Goal: Find specific page/section: Find specific page/section

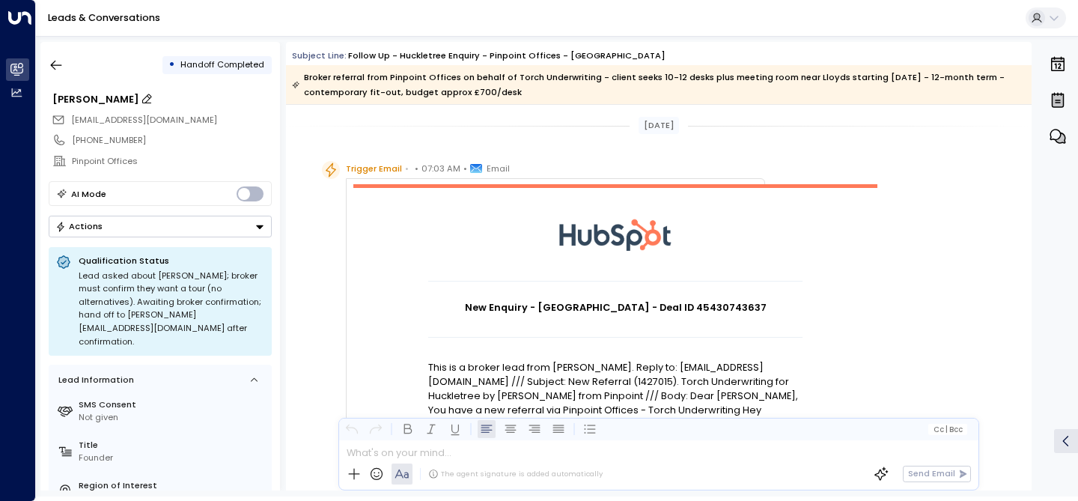
scroll to position [137, 0]
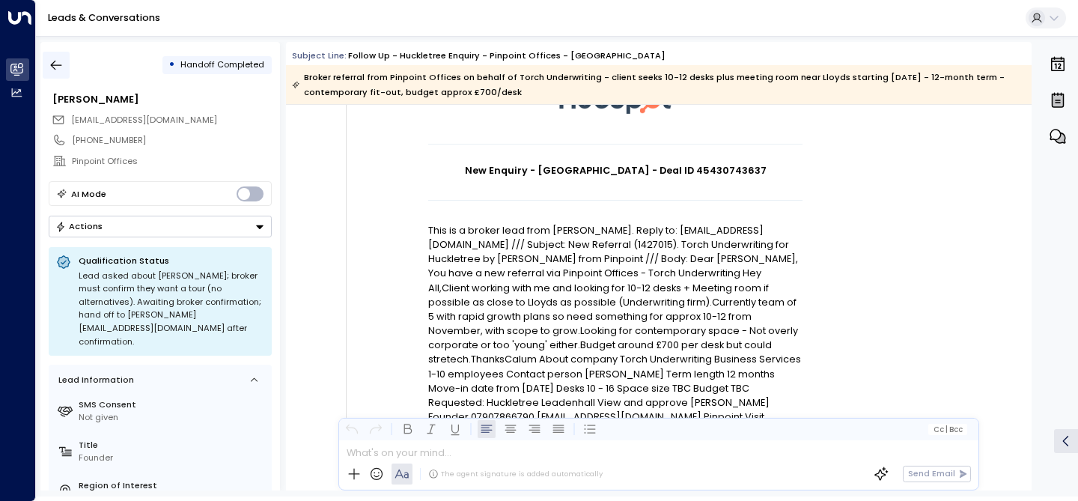
click at [55, 61] on icon "button" at bounding box center [56, 65] width 15 height 15
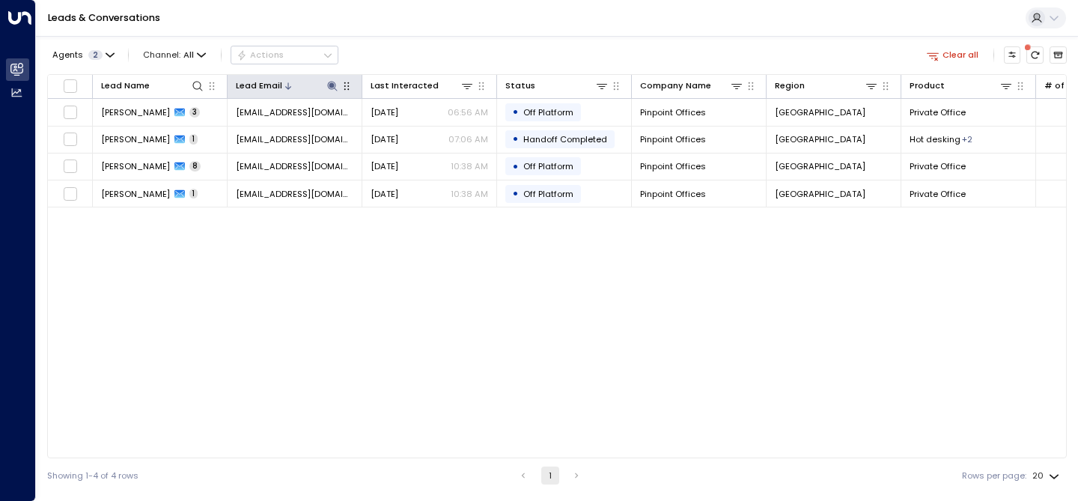
click at [332, 87] on icon at bounding box center [332, 86] width 10 height 10
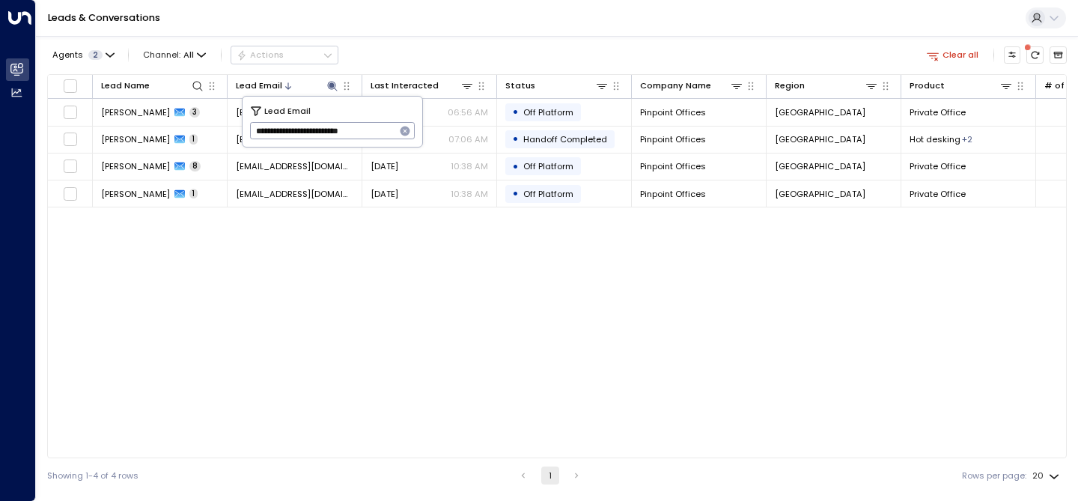
click at [407, 127] on icon "button" at bounding box center [405, 131] width 10 height 10
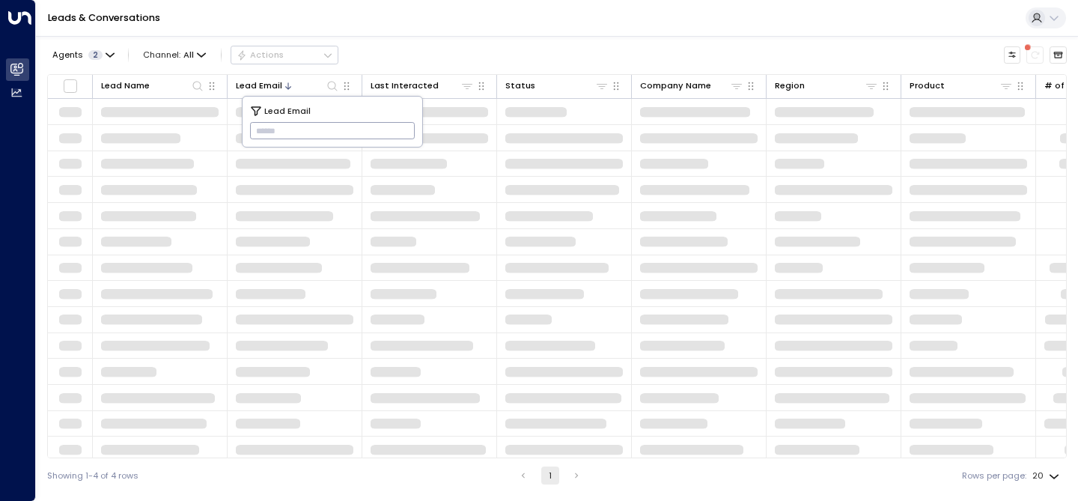
click at [317, 135] on input "text" at bounding box center [332, 131] width 165 height 25
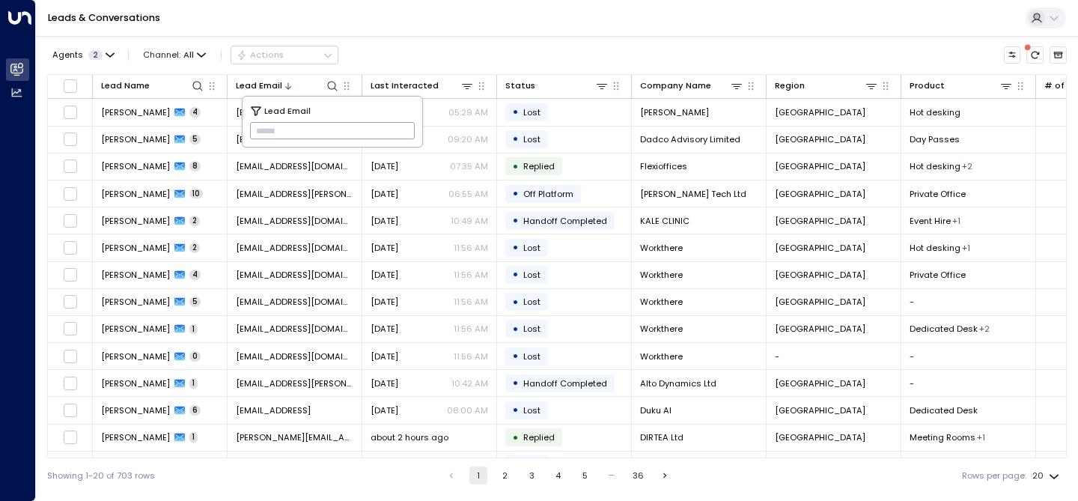
paste input "**********"
type input "**********"
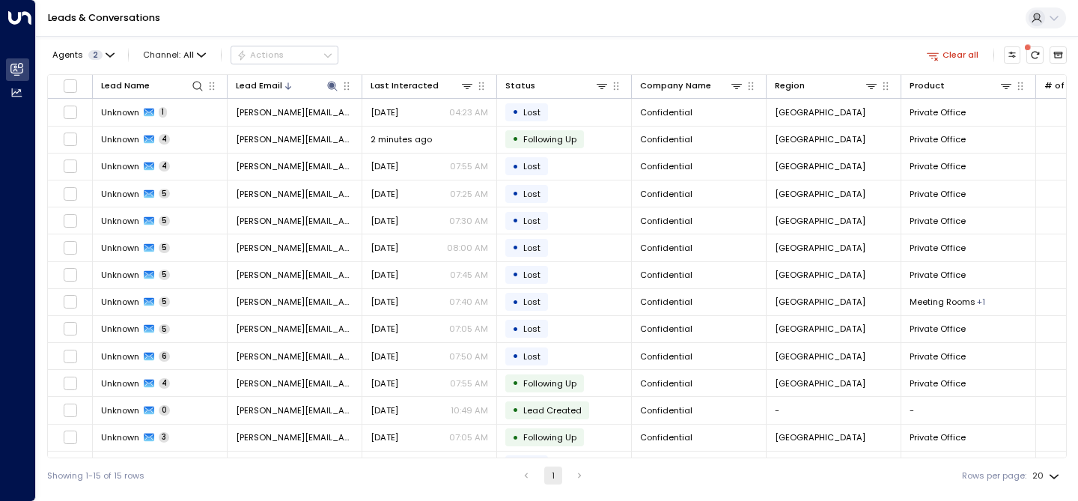
click at [424, 33] on div "Leads & Conversations" at bounding box center [557, 18] width 1042 height 37
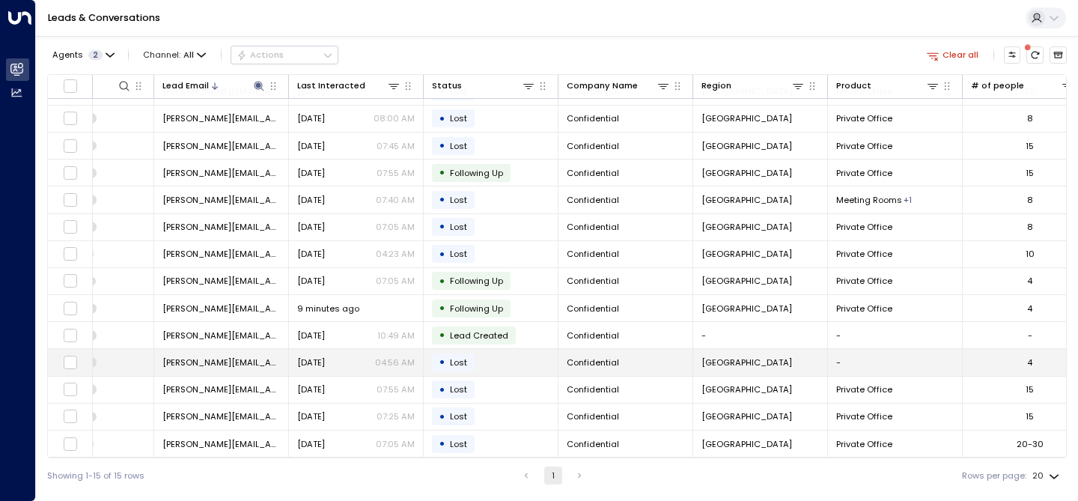
scroll to position [52, 0]
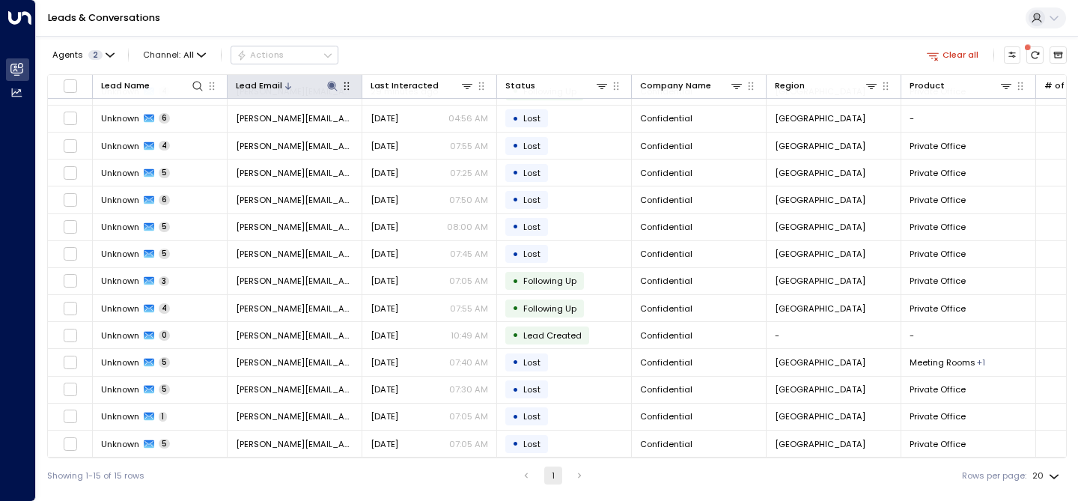
click at [329, 85] on icon at bounding box center [332, 86] width 10 height 10
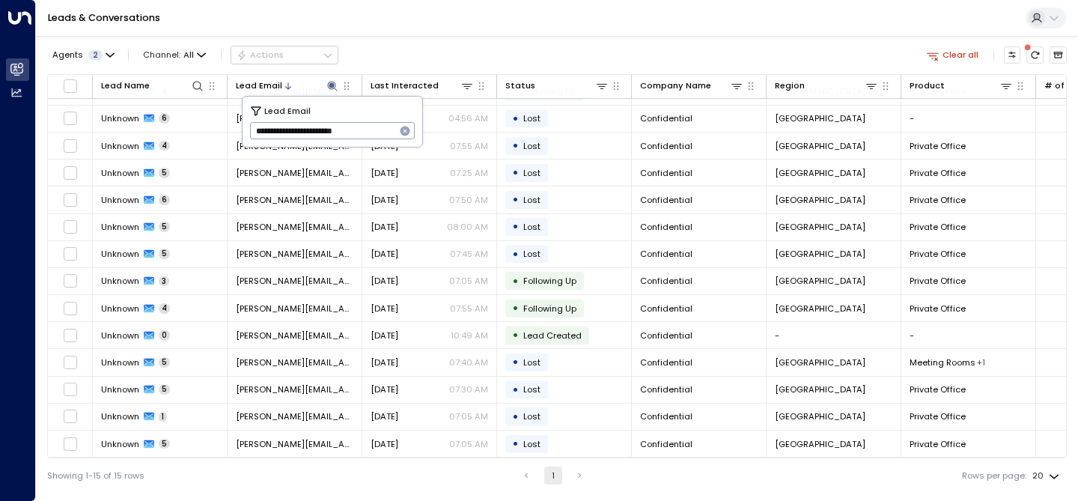
click at [406, 129] on icon "button" at bounding box center [405, 131] width 12 height 12
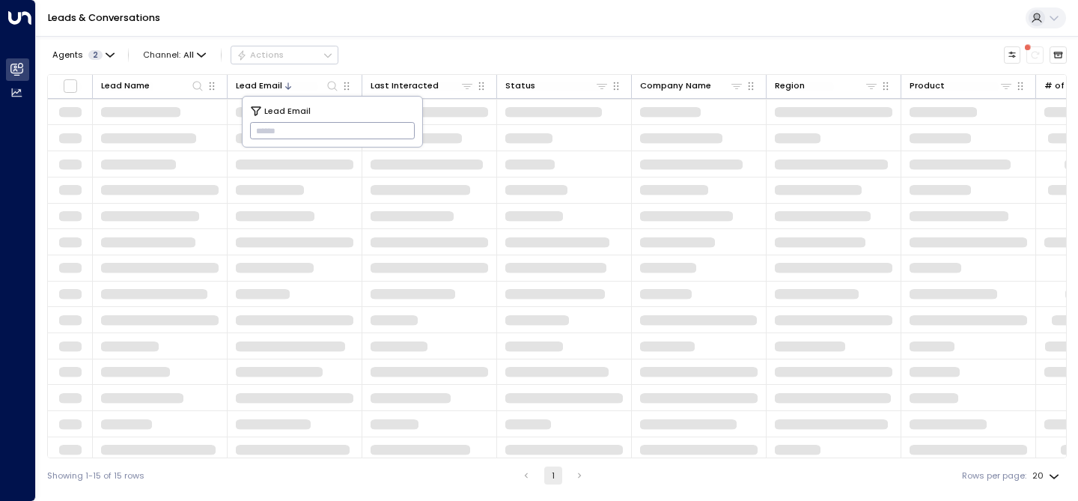
click at [406, 129] on input "text" at bounding box center [332, 131] width 165 height 25
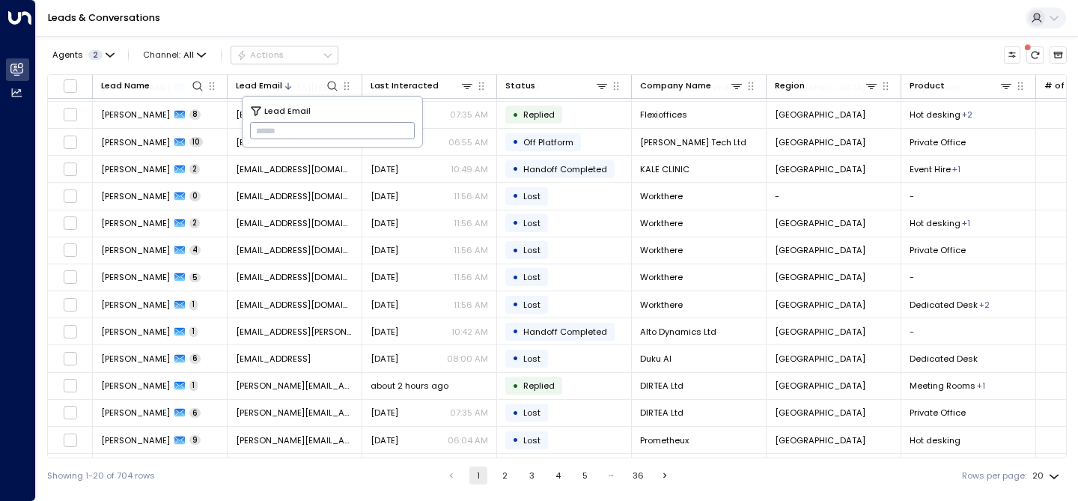
paste input "**********"
type input "**********"
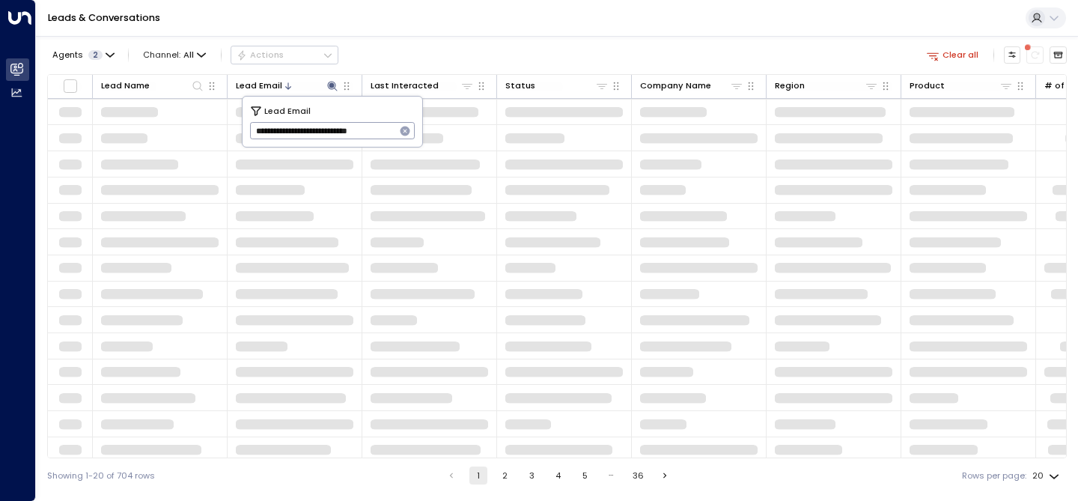
click at [434, 47] on div "Agents 2 Channel: All Actions Clear all" at bounding box center [556, 55] width 1019 height 26
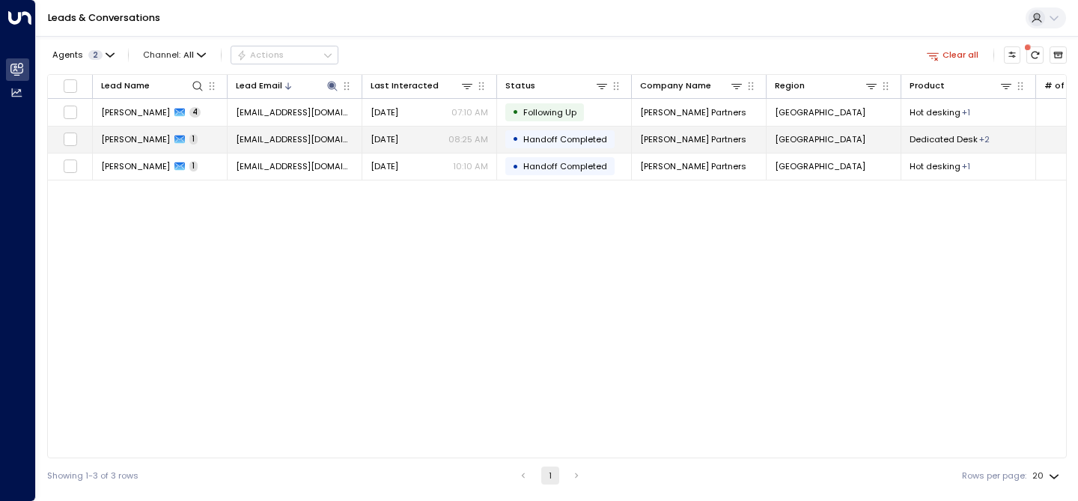
click at [124, 141] on span "[PERSON_NAME]" at bounding box center [135, 139] width 69 height 12
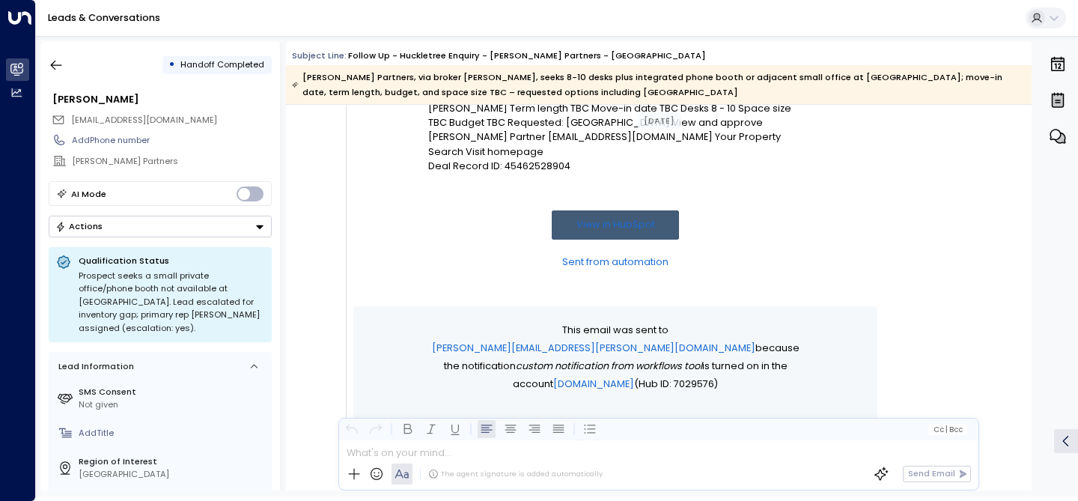
scroll to position [360, 0]
click at [58, 58] on icon "button" at bounding box center [56, 65] width 15 height 15
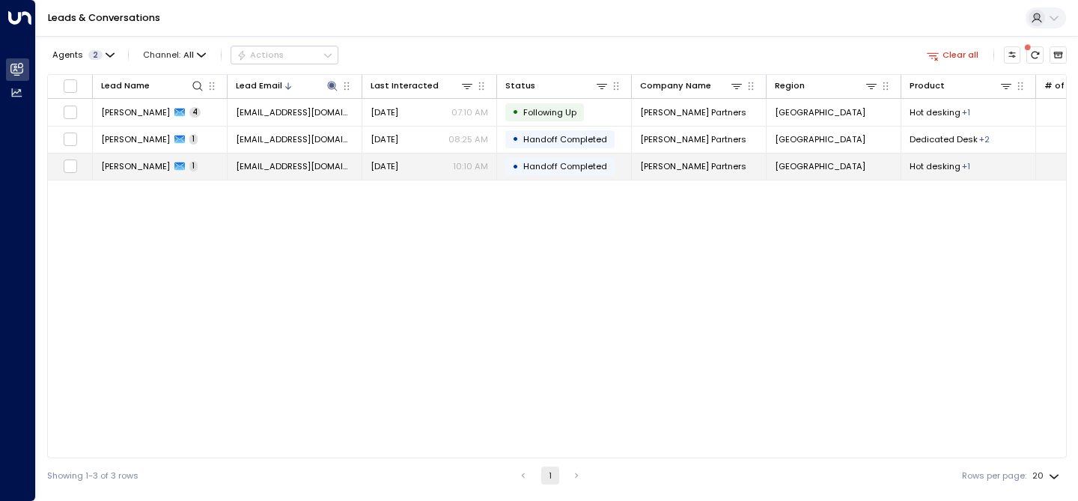
click at [112, 167] on span "[PERSON_NAME]" at bounding box center [135, 166] width 69 height 12
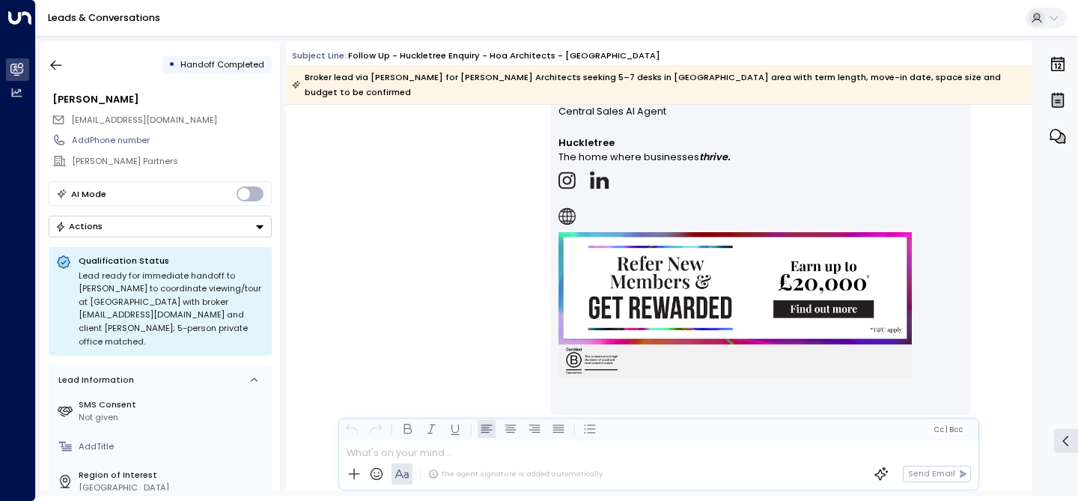
scroll to position [1099, 0]
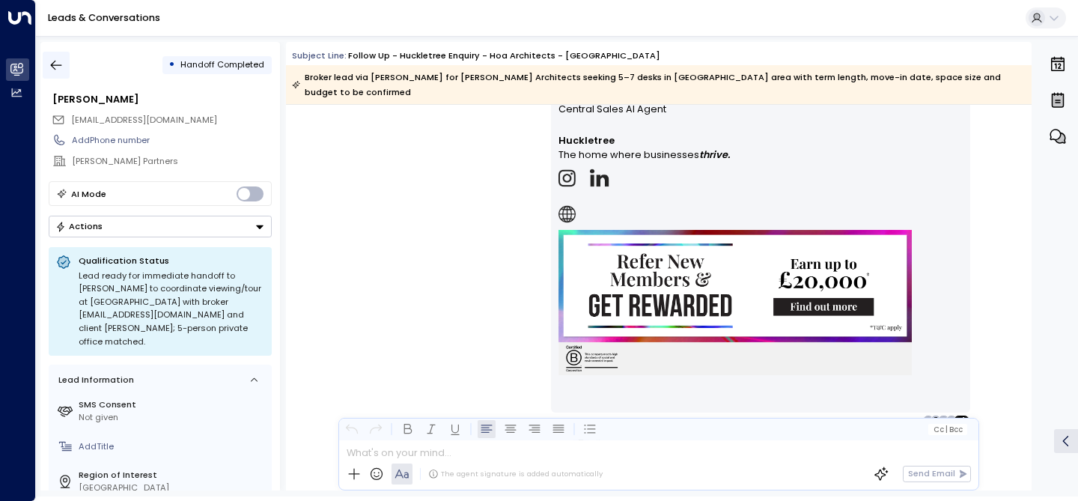
click at [55, 62] on icon "button" at bounding box center [56, 65] width 15 height 15
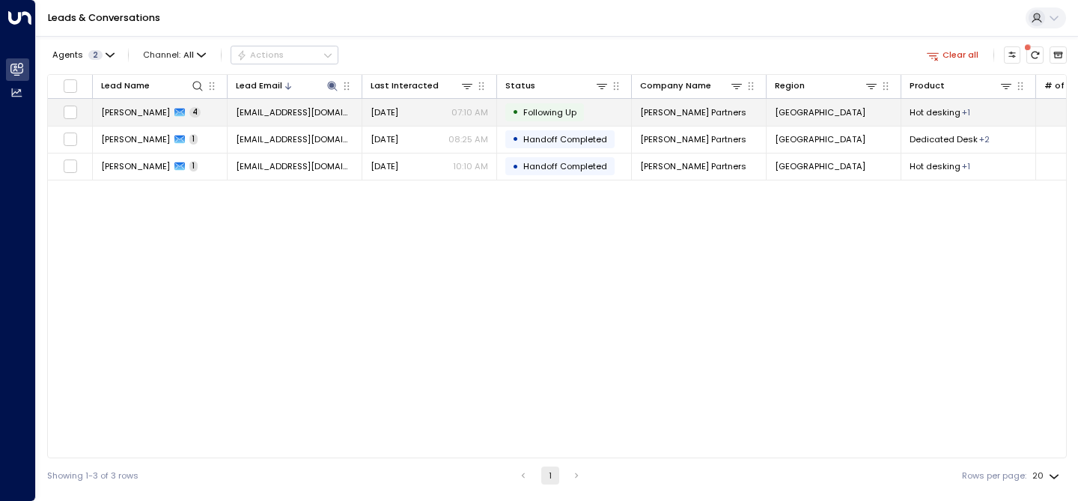
click at [123, 107] on span "[PERSON_NAME]" at bounding box center [135, 112] width 69 height 12
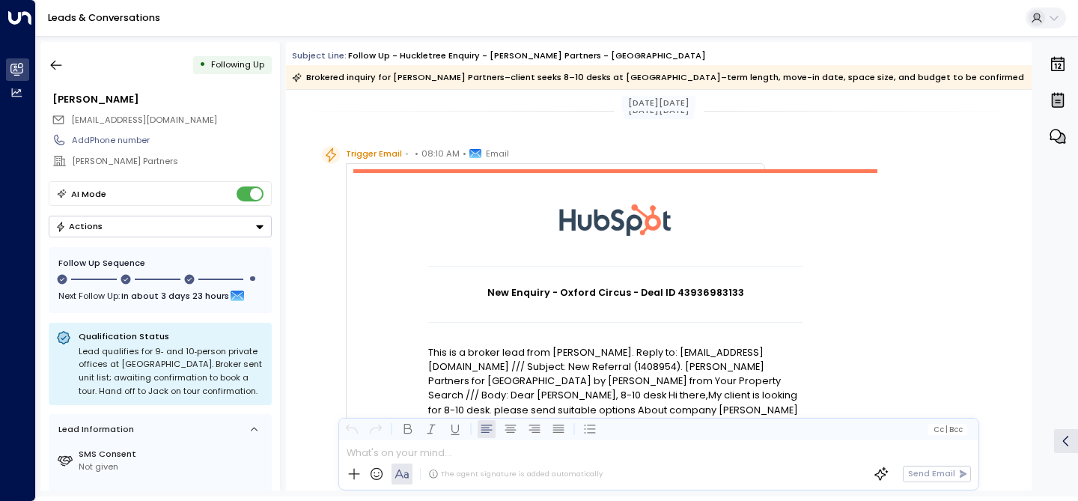
scroll to position [156, 0]
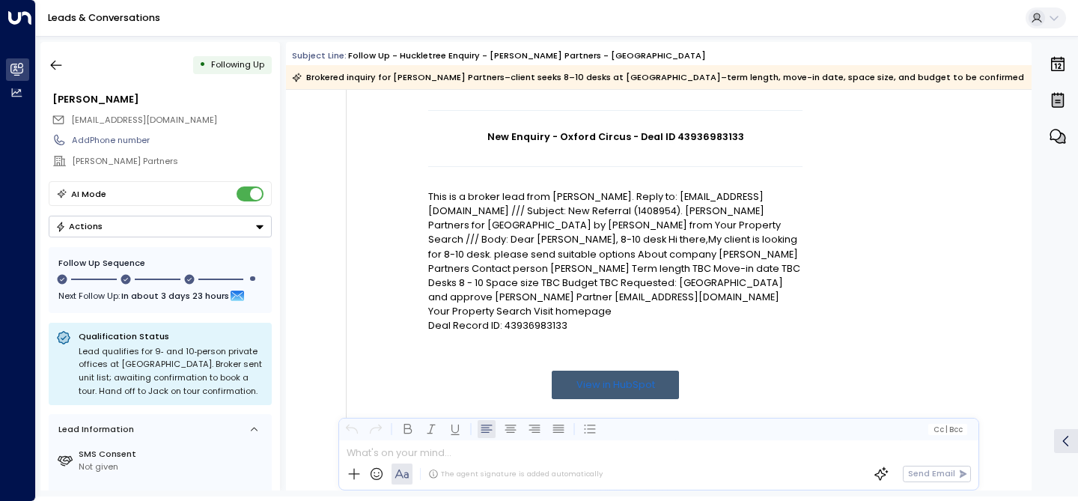
click at [719, 135] on h1 "New Enquiry - Oxford Circus - Deal ID 43936983133" at bounding box center [615, 136] width 374 height 14
copy h1 "43936983133"
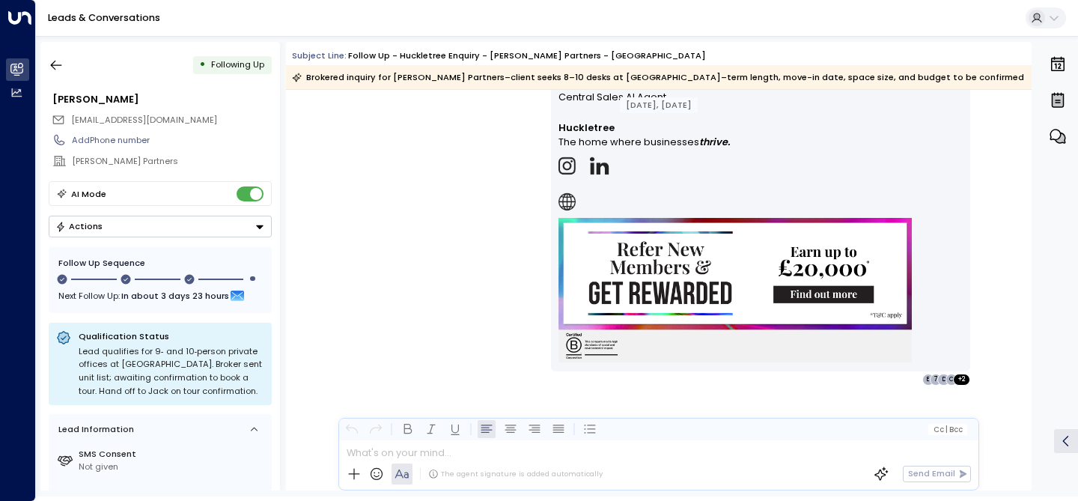
scroll to position [2781, 0]
click at [55, 64] on icon "button" at bounding box center [56, 65] width 15 height 15
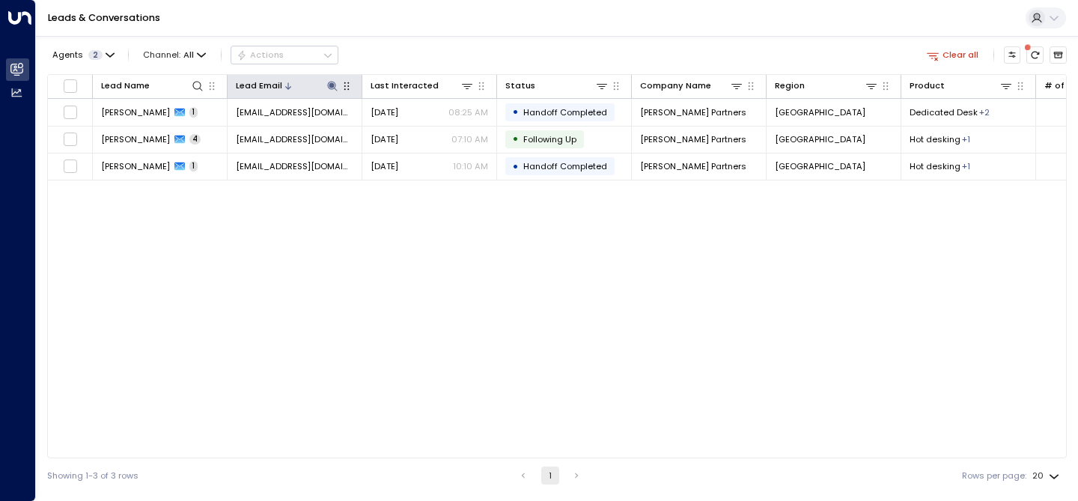
click at [329, 85] on icon at bounding box center [332, 86] width 12 height 12
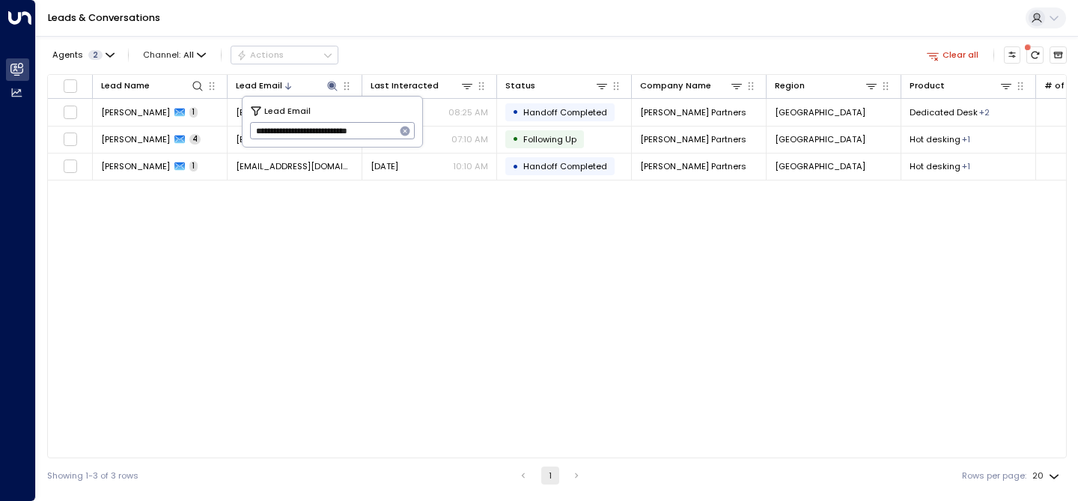
click at [409, 126] on icon "button" at bounding box center [405, 131] width 12 height 12
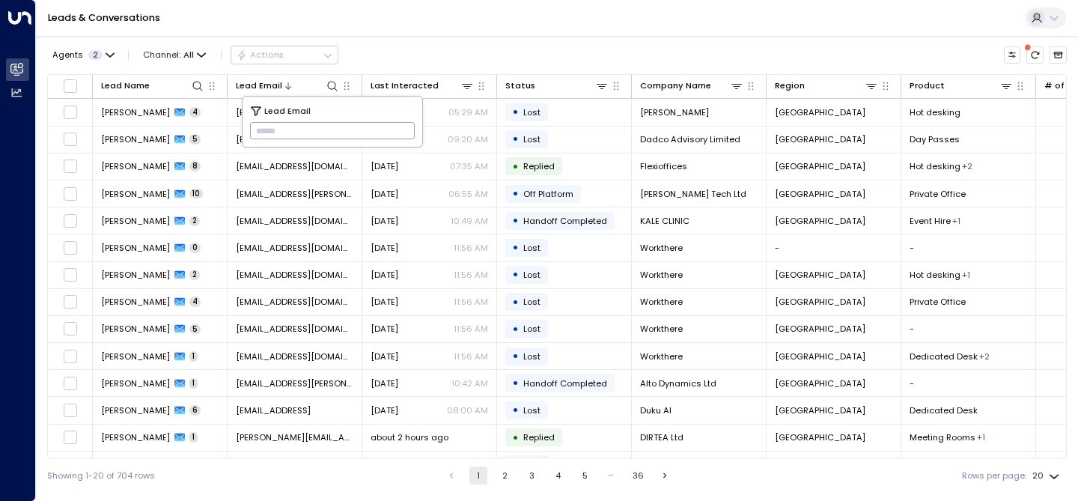
click at [358, 134] on input "text" at bounding box center [332, 131] width 165 height 25
paste input "**********"
type input "**********"
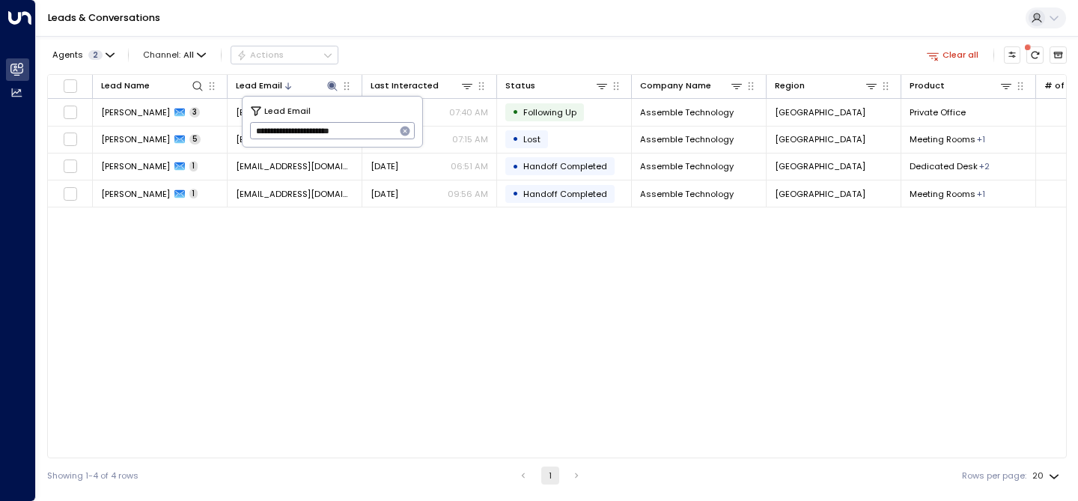
click at [574, 17] on div "Leads & Conversations" at bounding box center [557, 18] width 1042 height 37
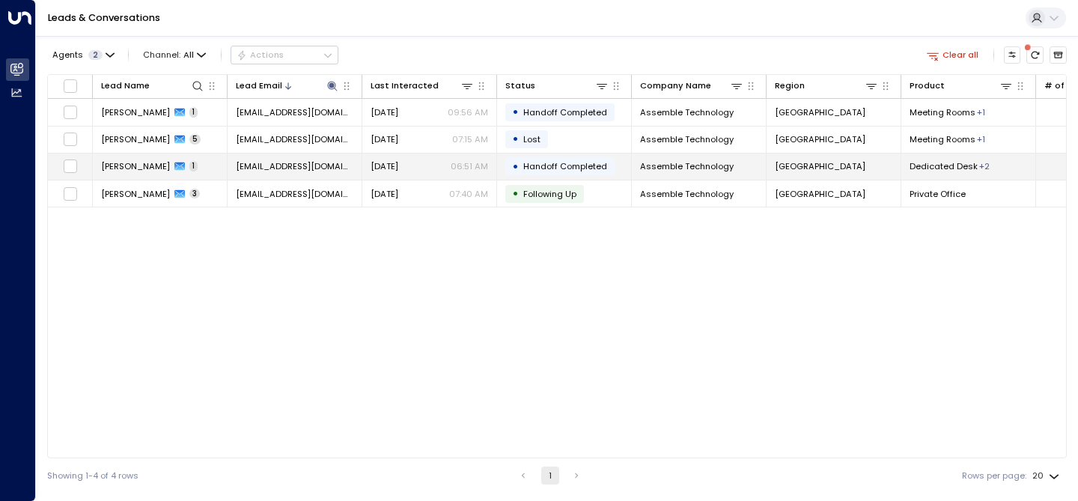
click at [125, 164] on span "[PERSON_NAME]" at bounding box center [135, 166] width 69 height 12
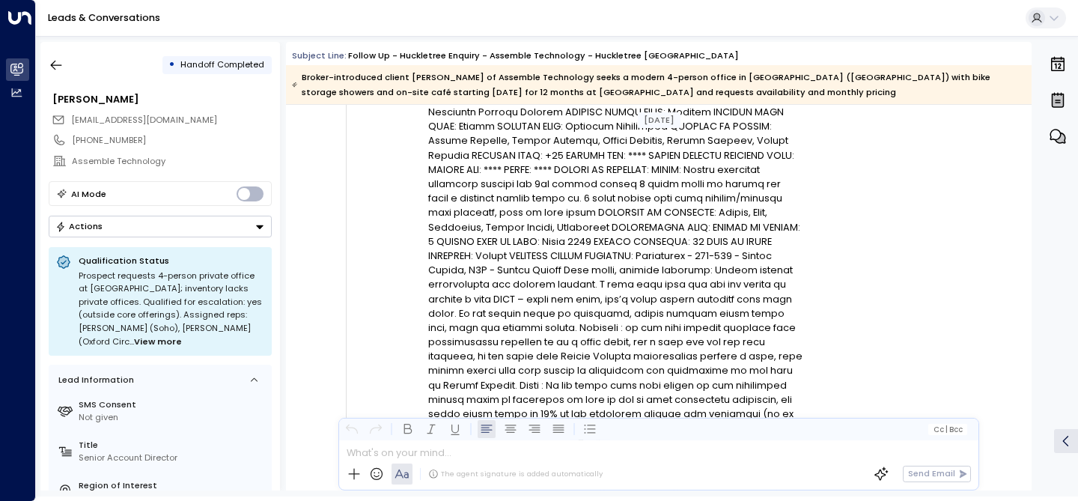
scroll to position [358, 0]
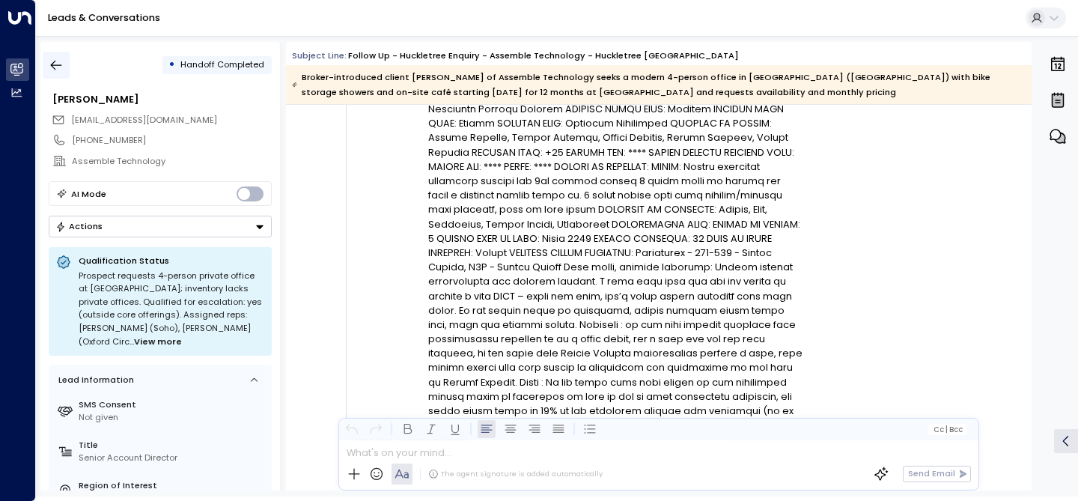
click at [61, 66] on icon "button" at bounding box center [56, 65] width 15 height 15
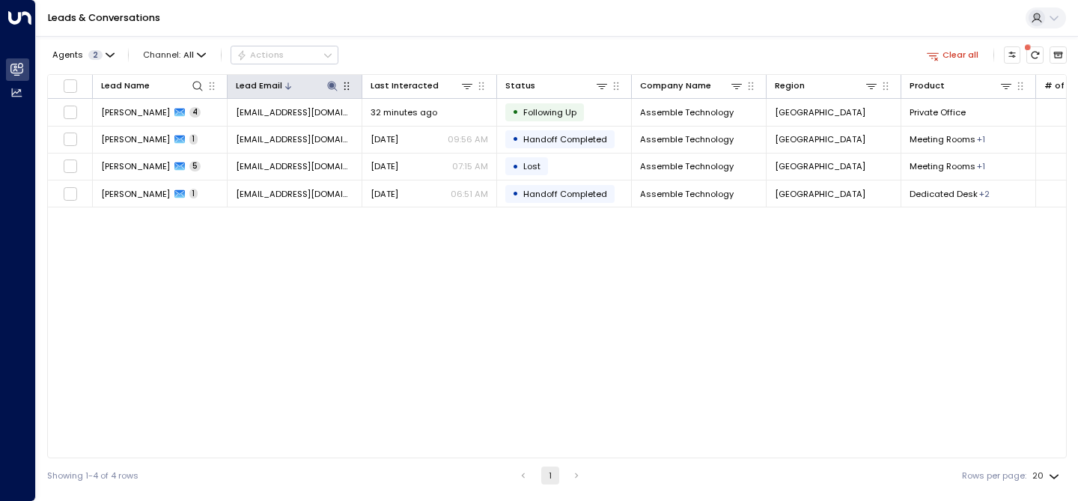
click at [334, 86] on icon at bounding box center [332, 86] width 10 height 10
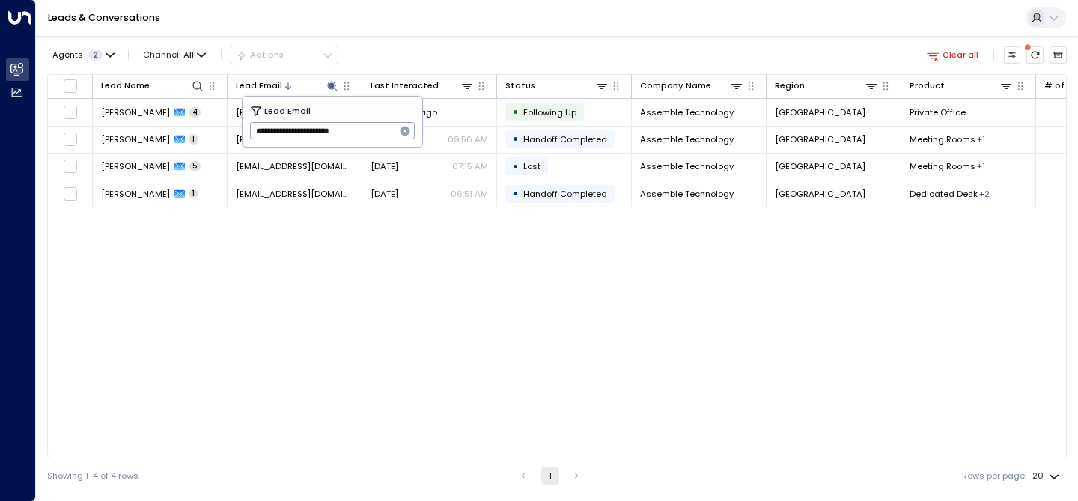
click at [408, 133] on icon "button" at bounding box center [405, 131] width 10 height 10
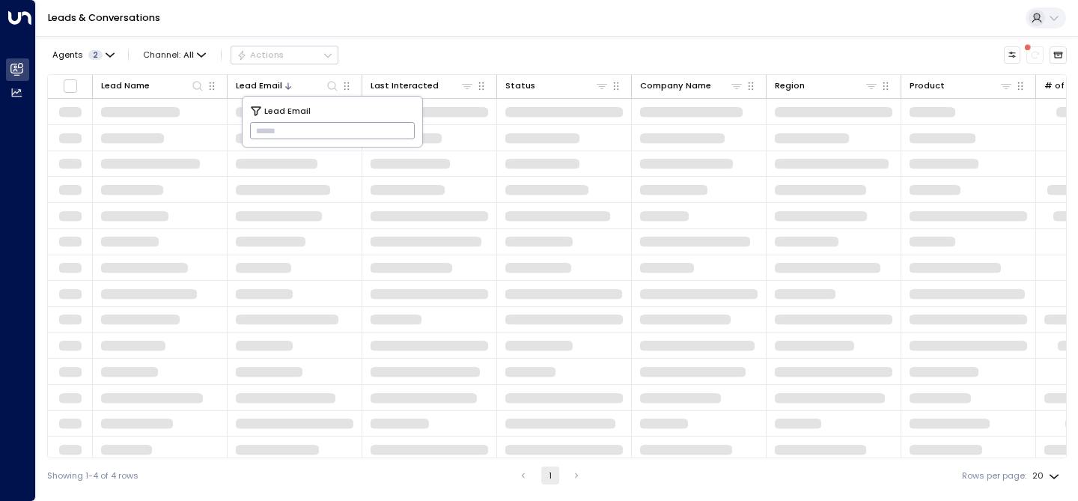
click at [316, 135] on input "text" at bounding box center [332, 131] width 165 height 25
paste input "**********"
type input "**********"
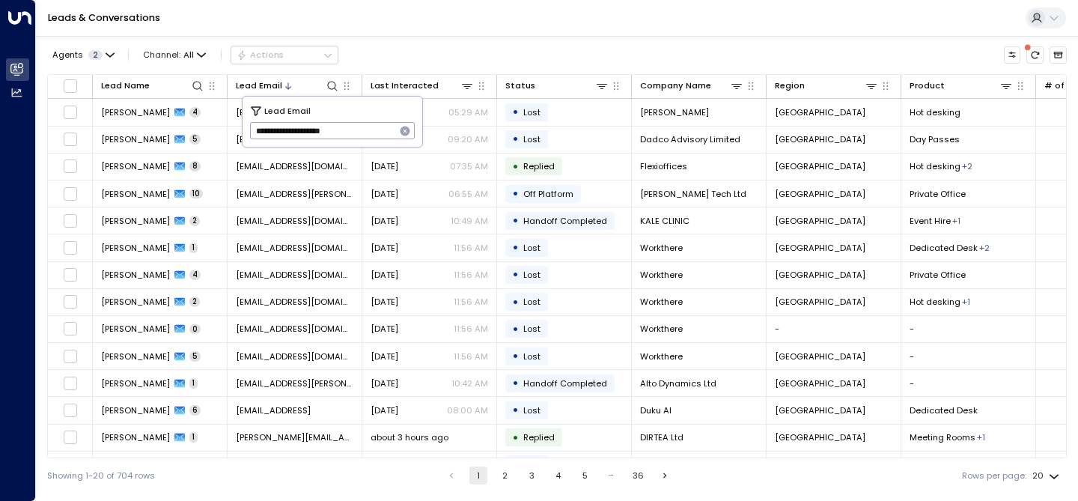
click at [427, 43] on div "Agents 2 Channel: All Actions" at bounding box center [556, 55] width 1019 height 26
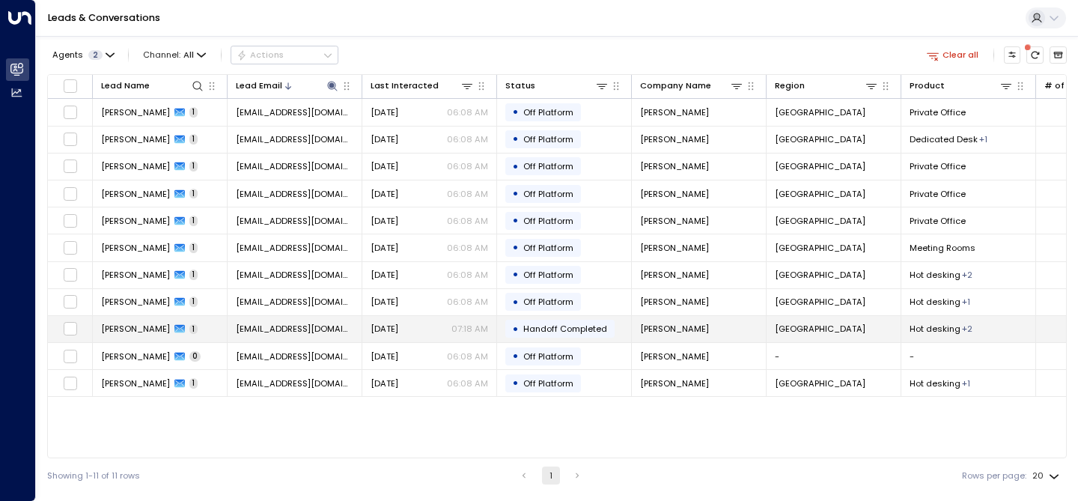
click at [135, 332] on span "[PERSON_NAME]" at bounding box center [135, 329] width 69 height 12
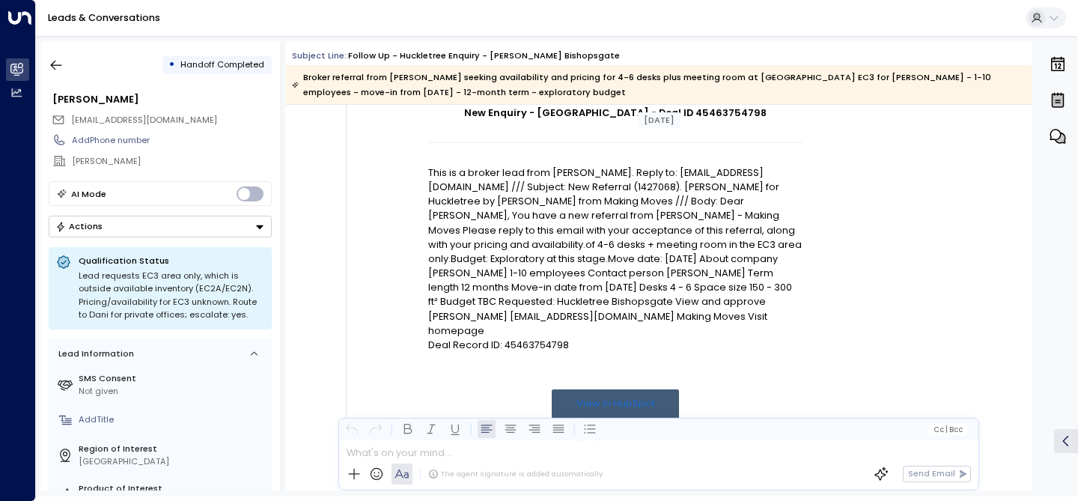
scroll to position [195, 0]
click at [51, 62] on icon "button" at bounding box center [56, 65] width 15 height 15
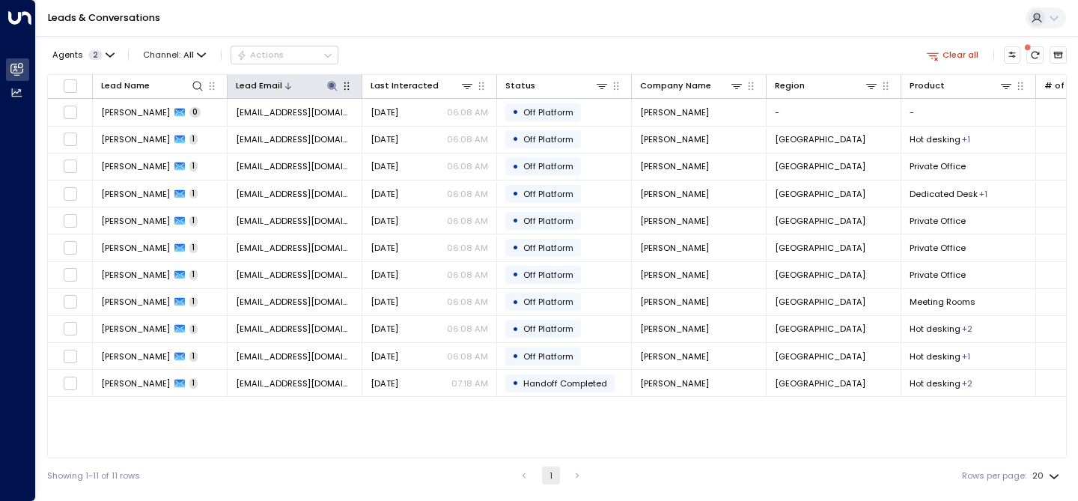
click at [329, 81] on icon at bounding box center [332, 86] width 12 height 12
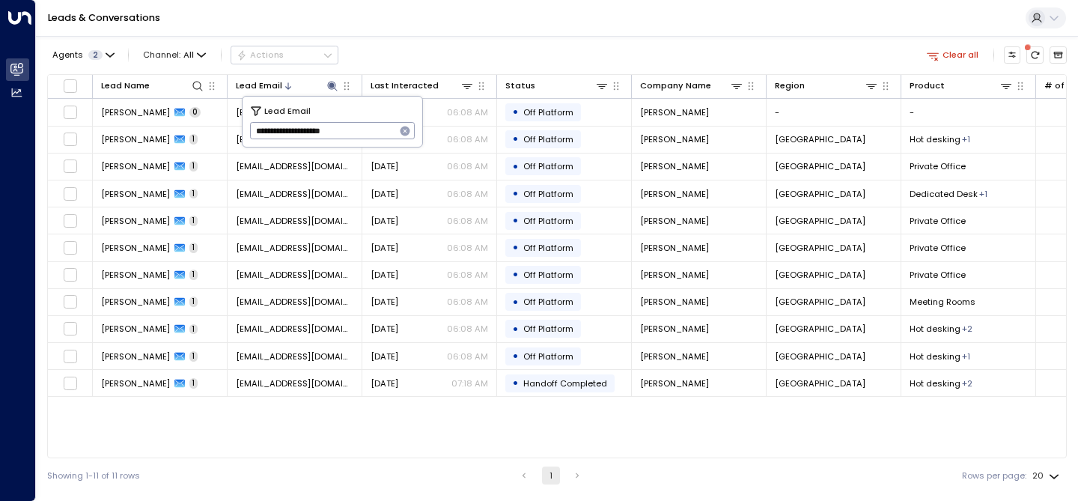
click at [406, 133] on icon "button" at bounding box center [405, 131] width 10 height 10
click at [326, 132] on input "text" at bounding box center [332, 131] width 165 height 25
paste input "**********"
type input "**********"
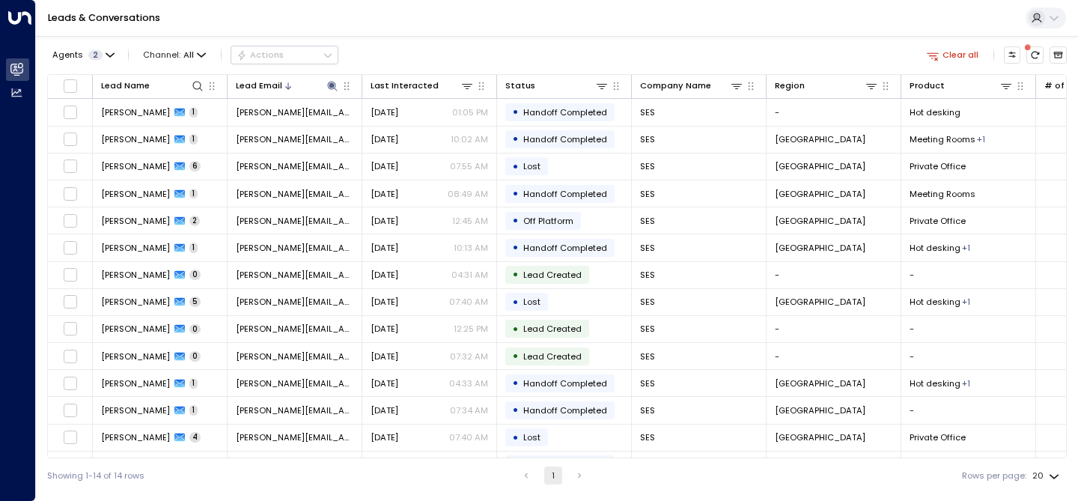
click at [476, 48] on div "Agents 2 Channel: All Actions Clear all" at bounding box center [556, 55] width 1019 height 26
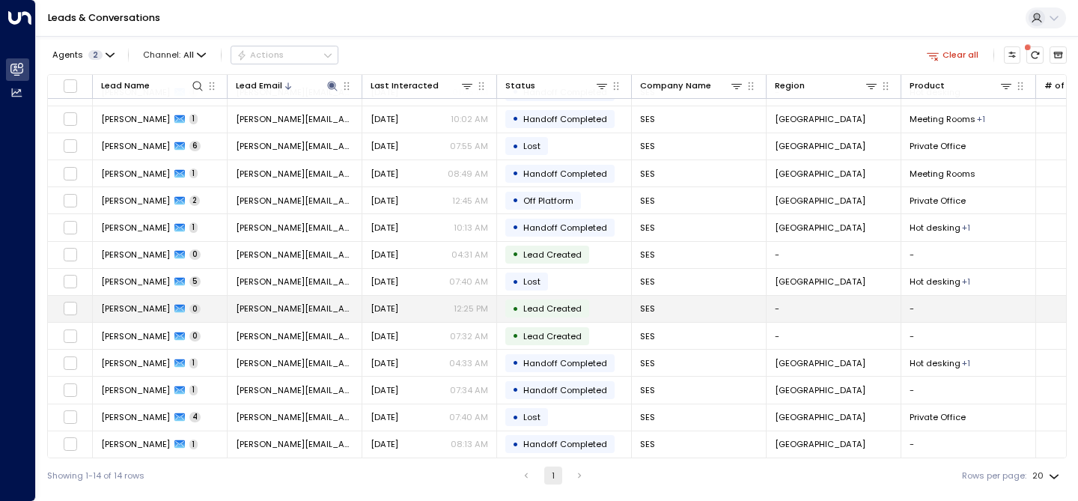
scroll to position [24, 0]
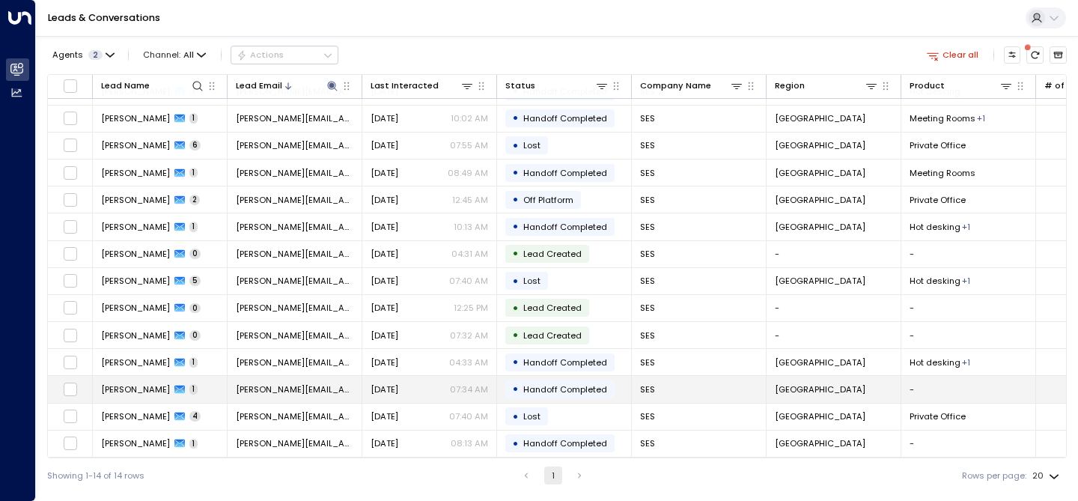
click at [132, 388] on span "[PERSON_NAME]" at bounding box center [135, 389] width 69 height 12
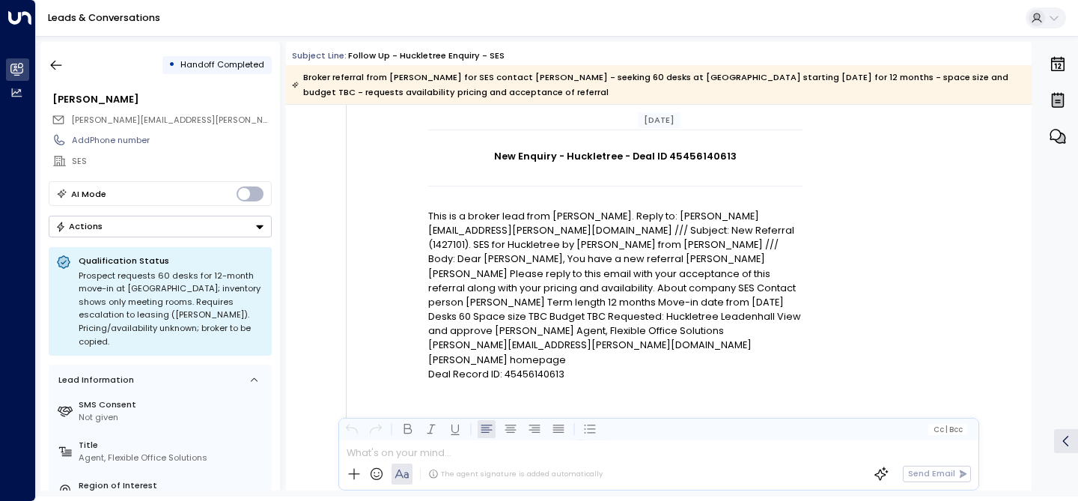
scroll to position [152, 0]
